Goal: Information Seeking & Learning: Learn about a topic

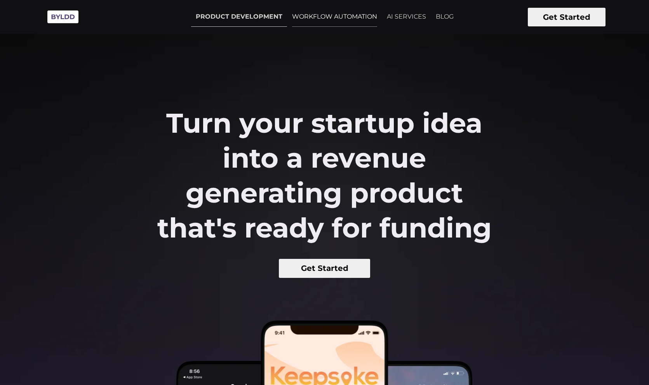
click at [345, 18] on link "WORKFLOW AUTOMATION" at bounding box center [335, 16] width 94 height 19
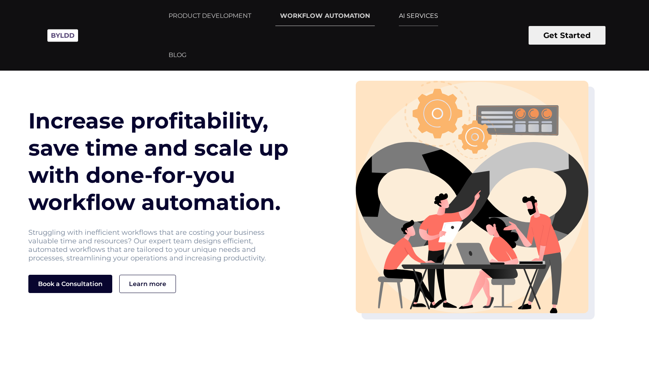
click at [423, 18] on link "AI SERVICES" at bounding box center [418, 15] width 49 height 19
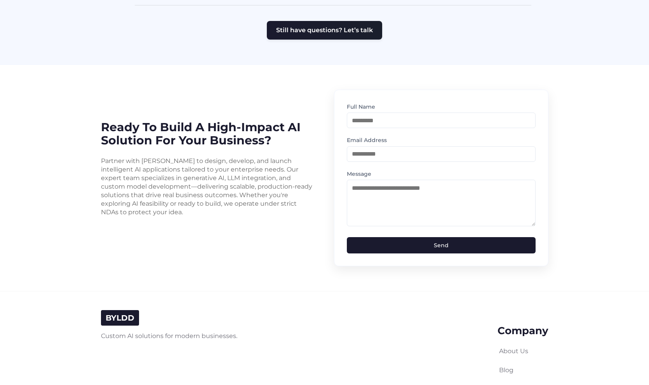
scroll to position [1909, 0]
